Goal: Task Accomplishment & Management: Manage account settings

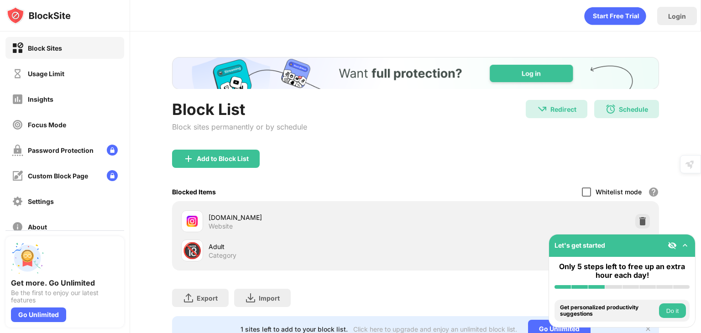
click at [582, 192] on div at bounding box center [586, 192] width 9 height 9
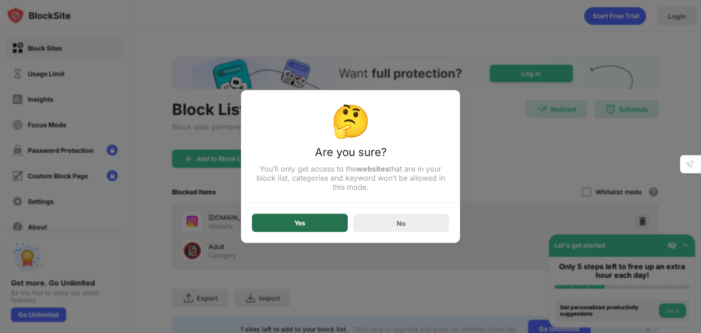
click at [319, 218] on div "Yes" at bounding box center [300, 223] width 96 height 18
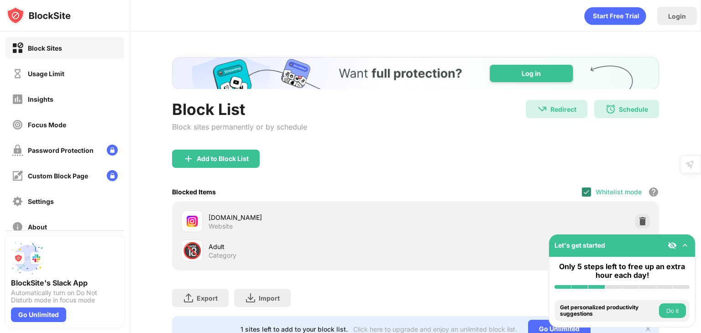
click at [582, 196] on div at bounding box center [586, 192] width 9 height 9
